Goal: Information Seeking & Learning: Learn about a topic

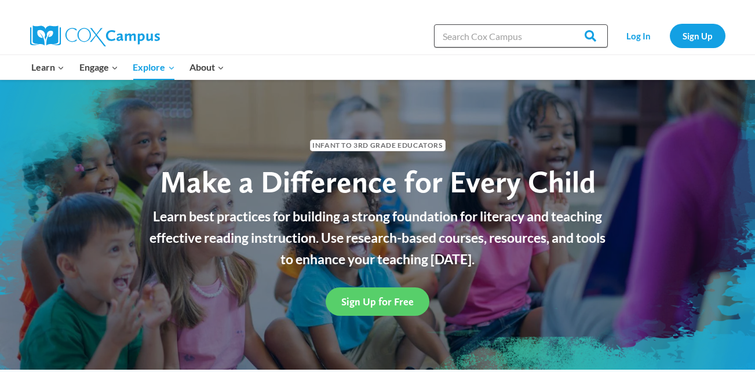
click at [444, 38] on input "Search in https://coxcampus.org/" at bounding box center [521, 35] width 174 height 23
paste input "“The Power of Language for Infants and Toddlers”"
type input "“The Power of Language for Infants and Toddlers”"
click at [563, 24] on input "Search" at bounding box center [585, 35] width 45 height 23
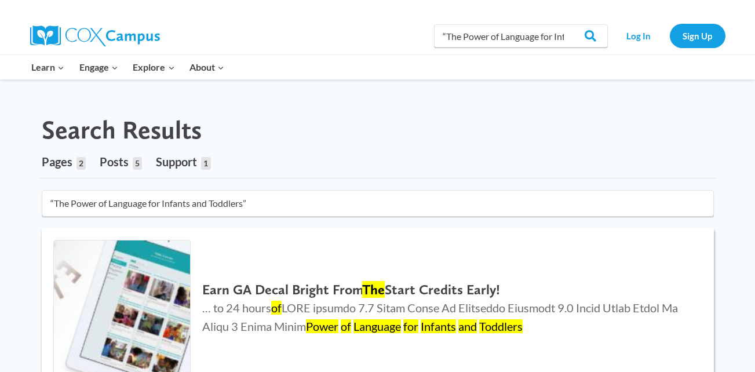
click at [607, 247] on link "Earn GA Decal Bright From The Start Credits Early! … to 24 hours of Power of La…" at bounding box center [378, 308] width 672 height 161
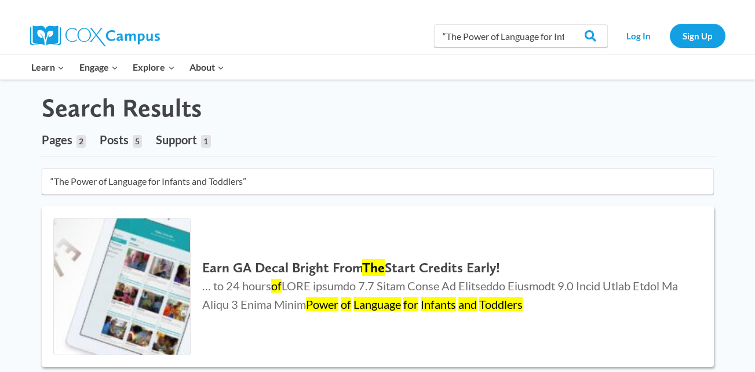
scroll to position [23, 0]
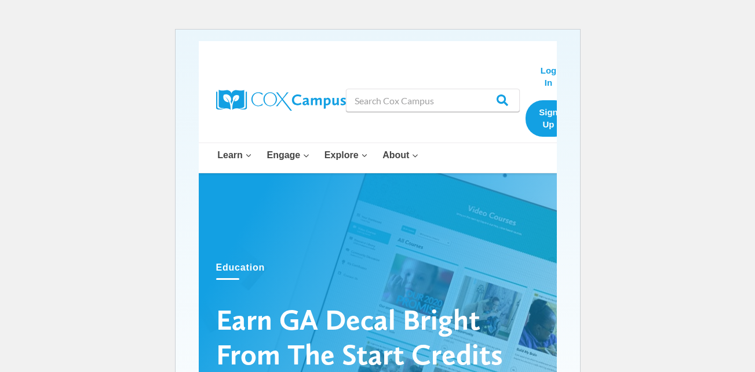
click at [428, 215] on div at bounding box center [378, 358] width 358 height 371
click at [371, 100] on input "Search in [URL][DOMAIN_NAME]" at bounding box center [433, 100] width 174 height 23
type input "“The Power of Language for Infants and Toddlers”"
click at [475, 89] on input "Search" at bounding box center [497, 100] width 45 height 23
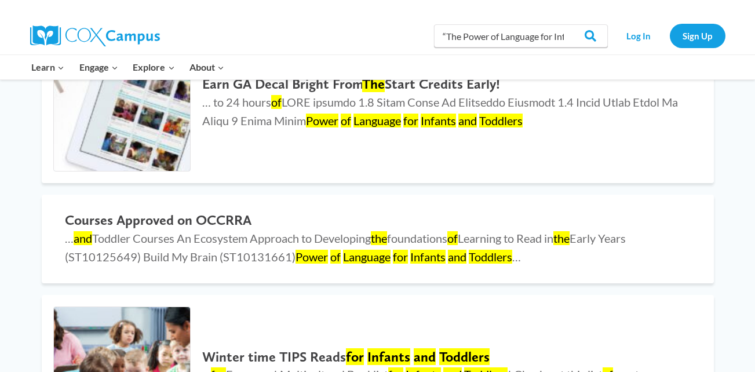
scroll to position [203, 0]
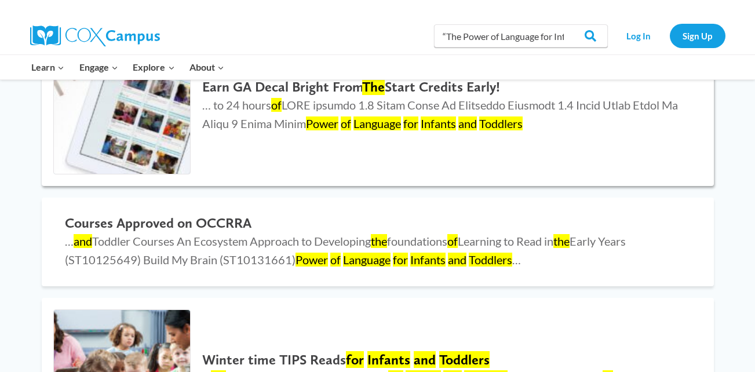
click at [310, 88] on h2 "Earn GA Decal Bright From The Start Credits Early!" at bounding box center [446, 87] width 488 height 17
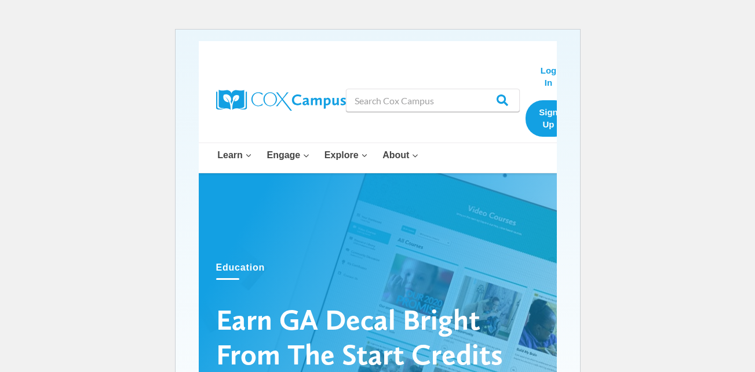
drag, startPoint x: 461, startPoint y: 239, endPoint x: 329, endPoint y: 276, distance: 136.5
click at [329, 276] on div "Education" at bounding box center [377, 270] width 323 height 20
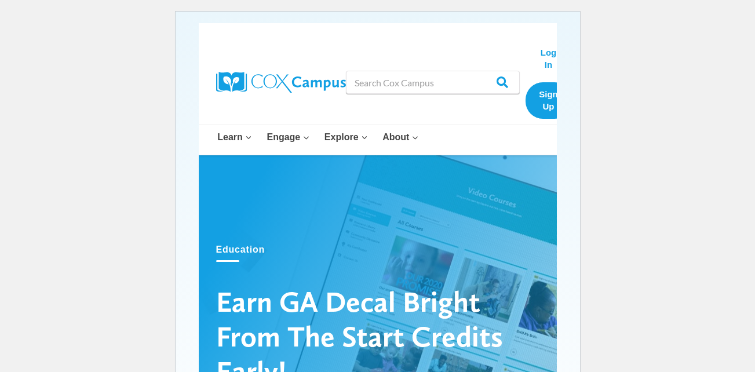
scroll to position [16, 0]
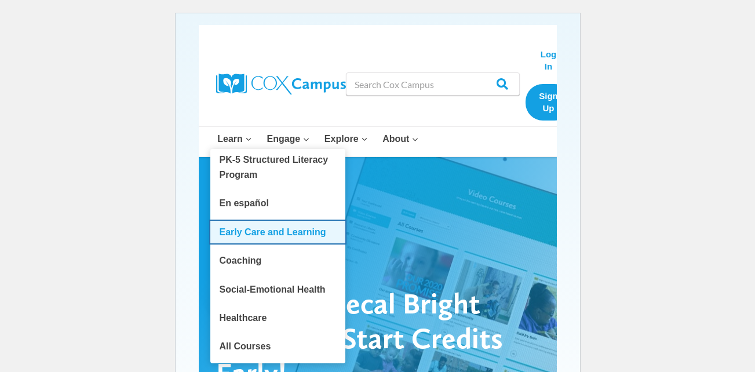
click at [240, 235] on link "Early Care and Learning" at bounding box center [277, 232] width 135 height 22
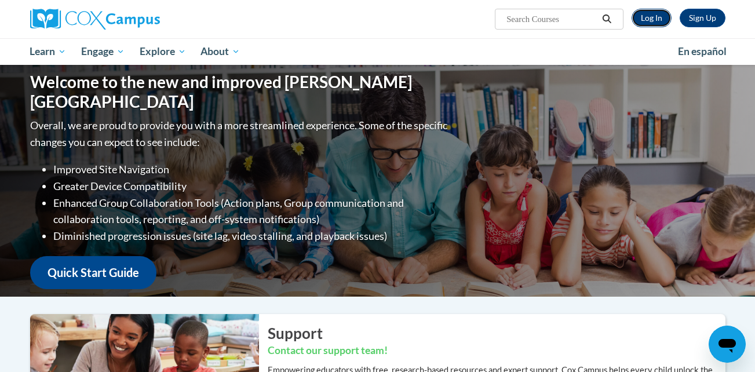
click at [645, 20] on link "Log In" at bounding box center [652, 18] width 40 height 19
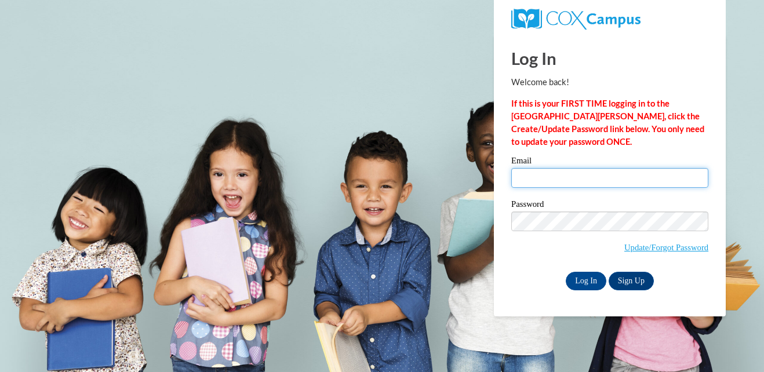
click at [550, 173] on input "Email" at bounding box center [609, 178] width 197 height 20
type input "[EMAIL_ADDRESS][DOMAIN_NAME]"
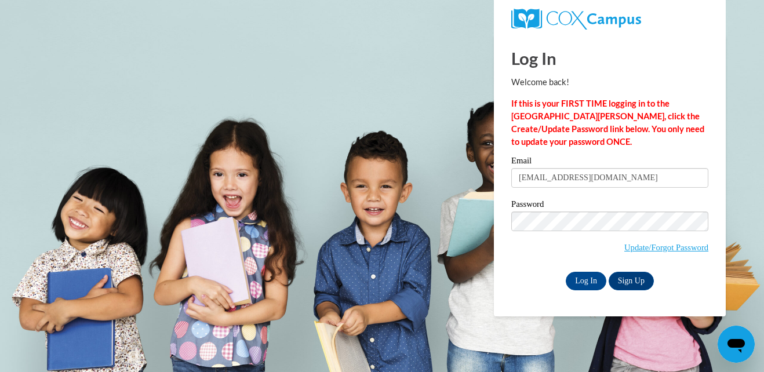
click at [427, 200] on body "Log In Welcome back! If this is your FIRST TIME logging in to the NEW Cox Campu…" at bounding box center [382, 186] width 764 height 372
click at [566, 272] on input "Log In" at bounding box center [586, 281] width 41 height 19
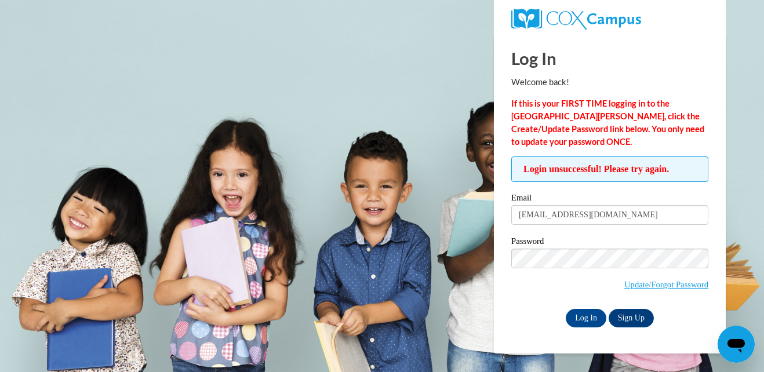
click at [566, 309] on input "Log In" at bounding box center [586, 318] width 41 height 19
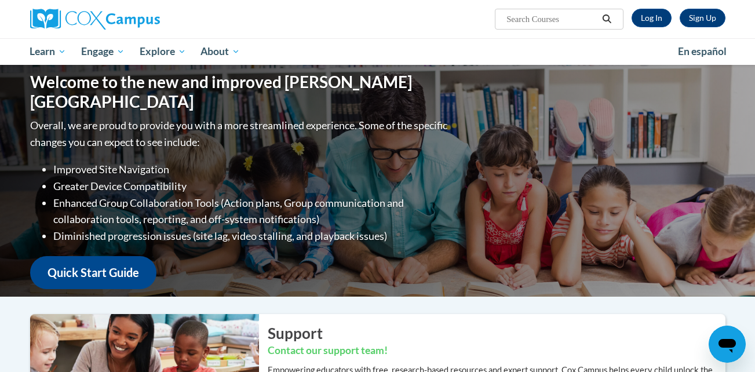
click at [103, 243] on div "Overall, we are proud to provide you with a more streamlined experience. Some o…" at bounding box center [240, 203] width 420 height 172
click at [100, 257] on link "Quick Start Guide" at bounding box center [93, 272] width 126 height 33
